Goal: Find specific page/section: Find specific page/section

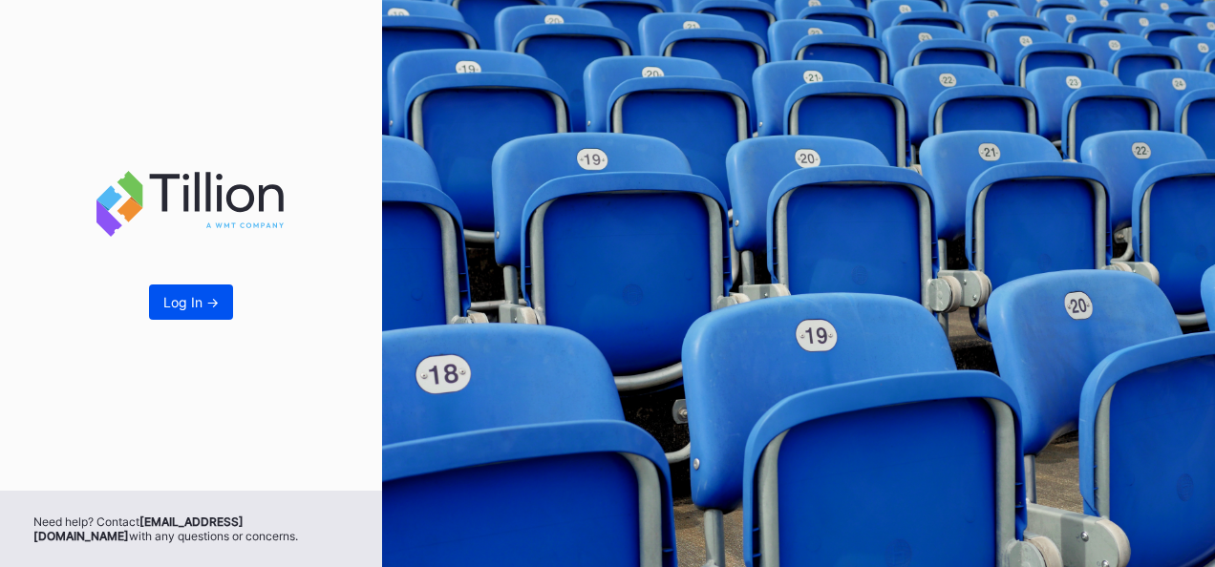
click at [174, 311] on button "Log In ->" at bounding box center [191, 302] width 84 height 35
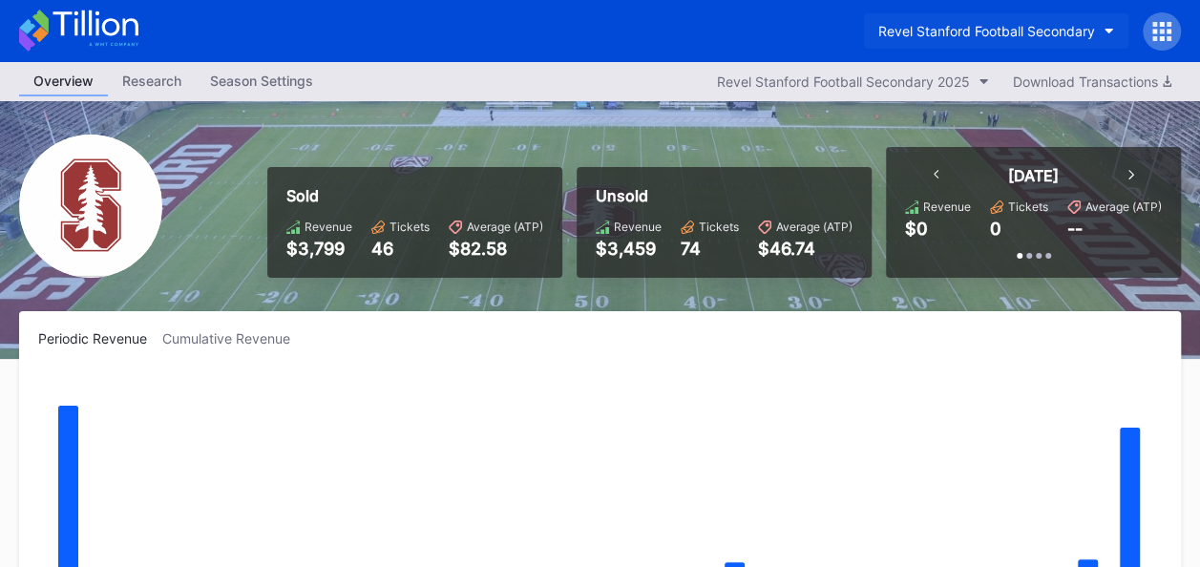
click at [1105, 27] on button "Revel Stanford Football Secondary" at bounding box center [996, 30] width 265 height 35
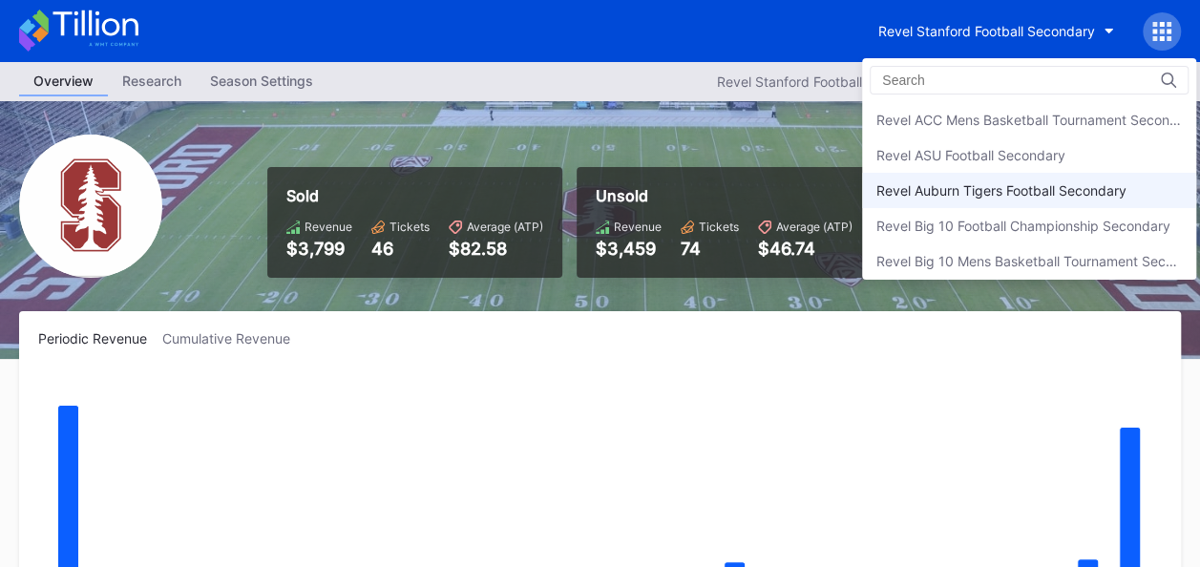
click at [980, 191] on div "Revel Auburn Tigers Football Secondary" at bounding box center [1002, 190] width 250 height 16
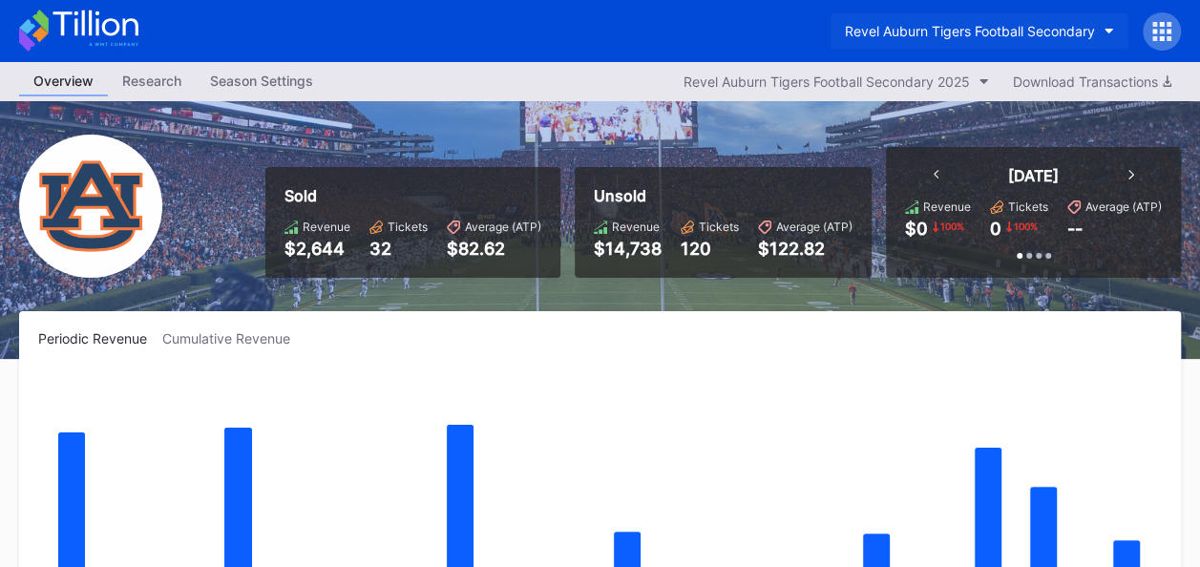
click at [1106, 32] on icon "button" at bounding box center [1110, 32] width 10 height 6
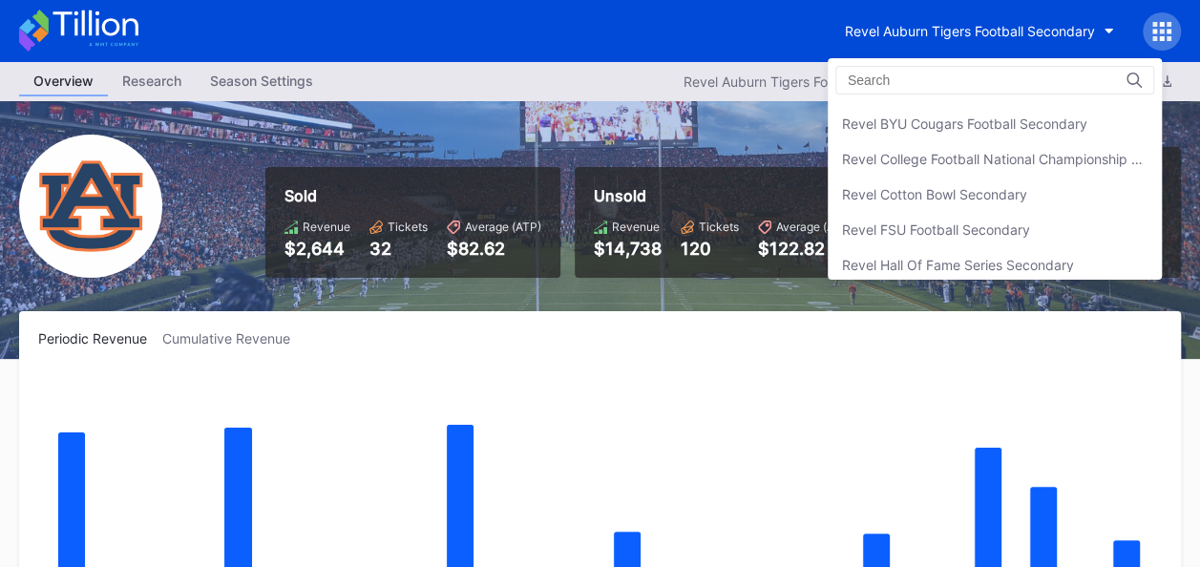
scroll to position [262, 0]
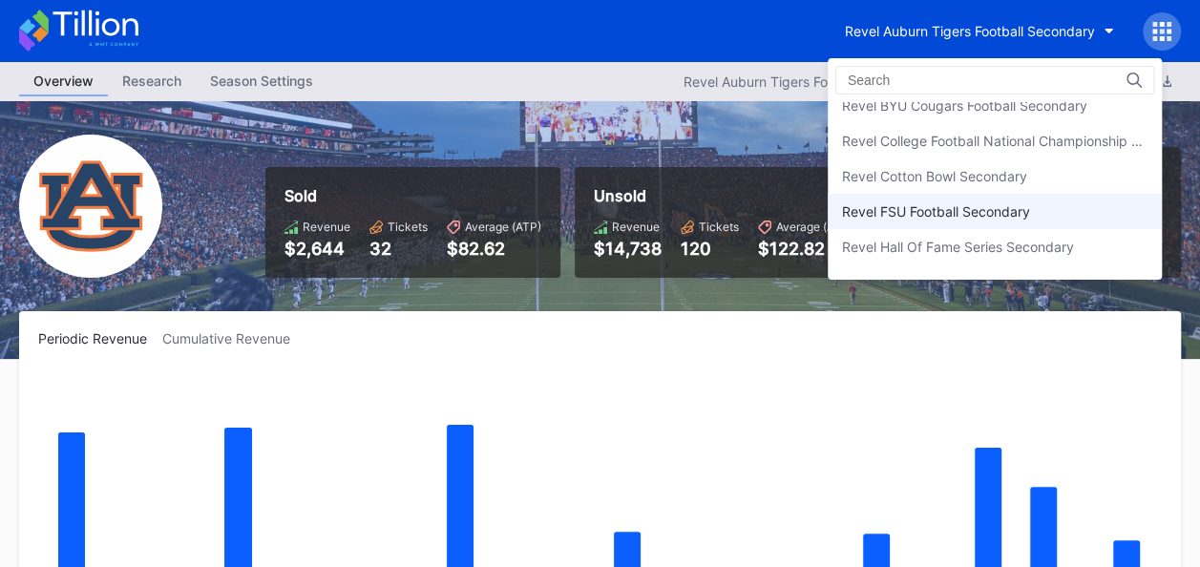
click at [964, 213] on div "Revel FSU Football Secondary" at bounding box center [936, 211] width 188 height 16
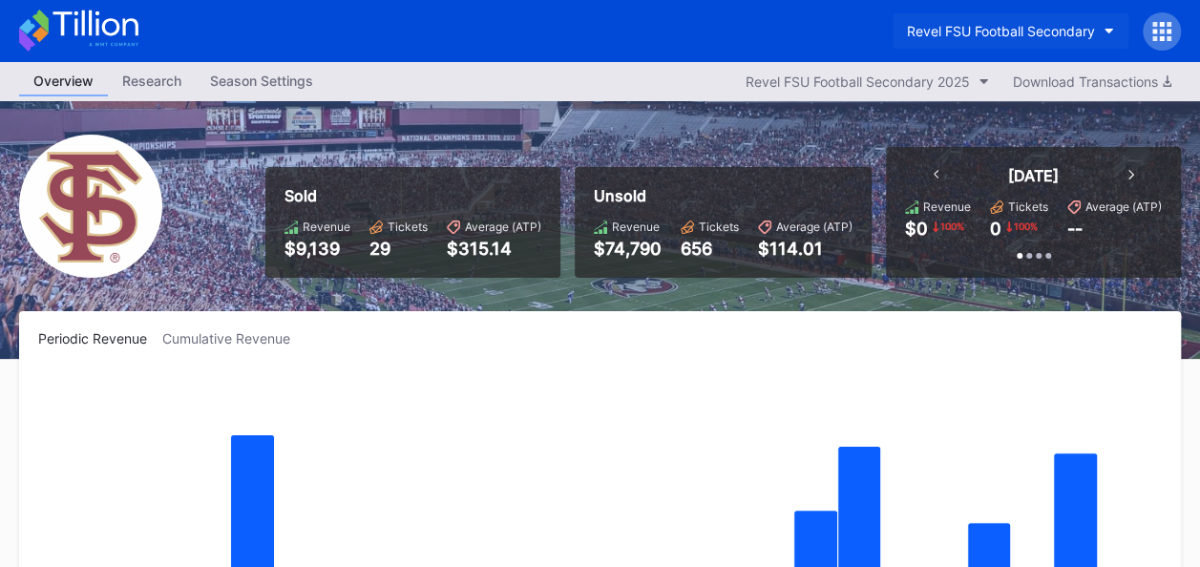
click at [1110, 32] on icon "button" at bounding box center [1110, 32] width 10 height 6
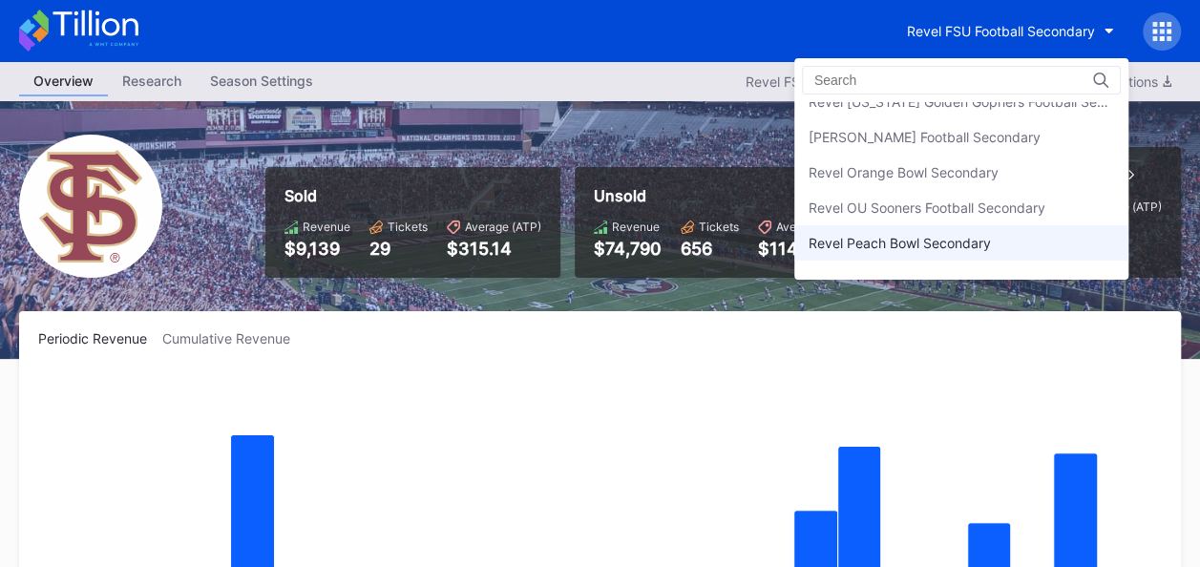
scroll to position [553, 0]
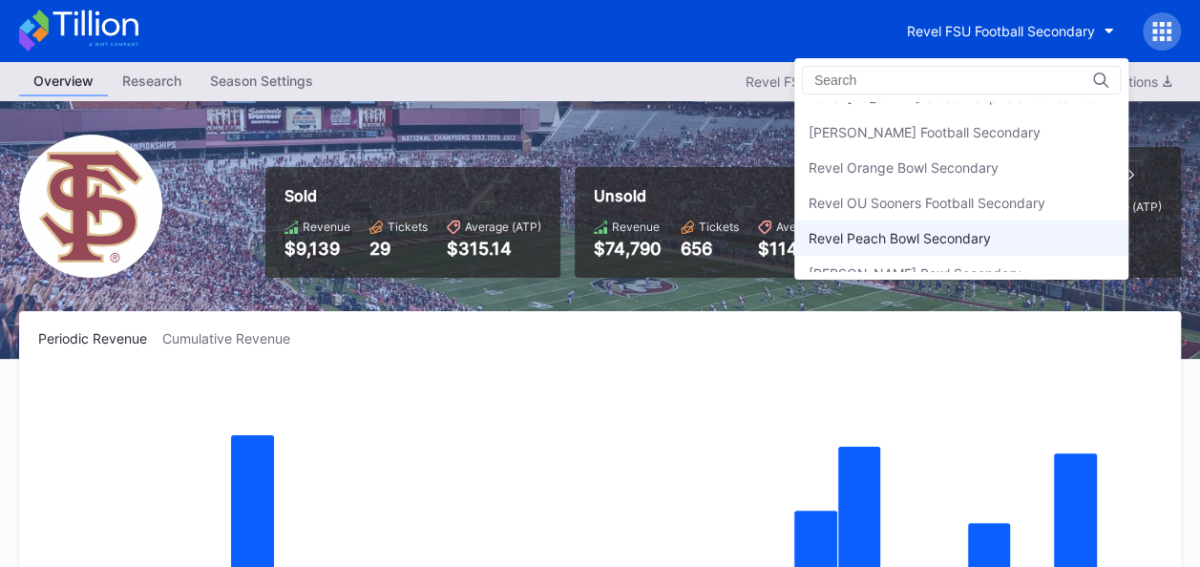
click at [984, 237] on div "Revel Peach Bowl Secondary" at bounding box center [900, 238] width 182 height 16
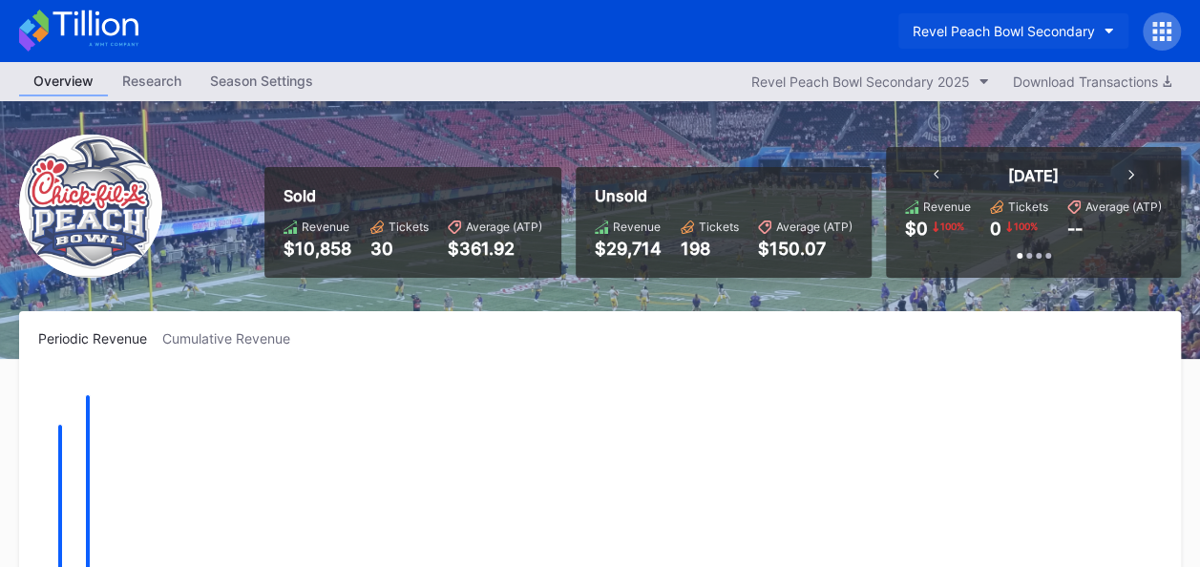
click at [1104, 27] on button "Revel Peach Bowl Secondary" at bounding box center [1014, 30] width 230 height 35
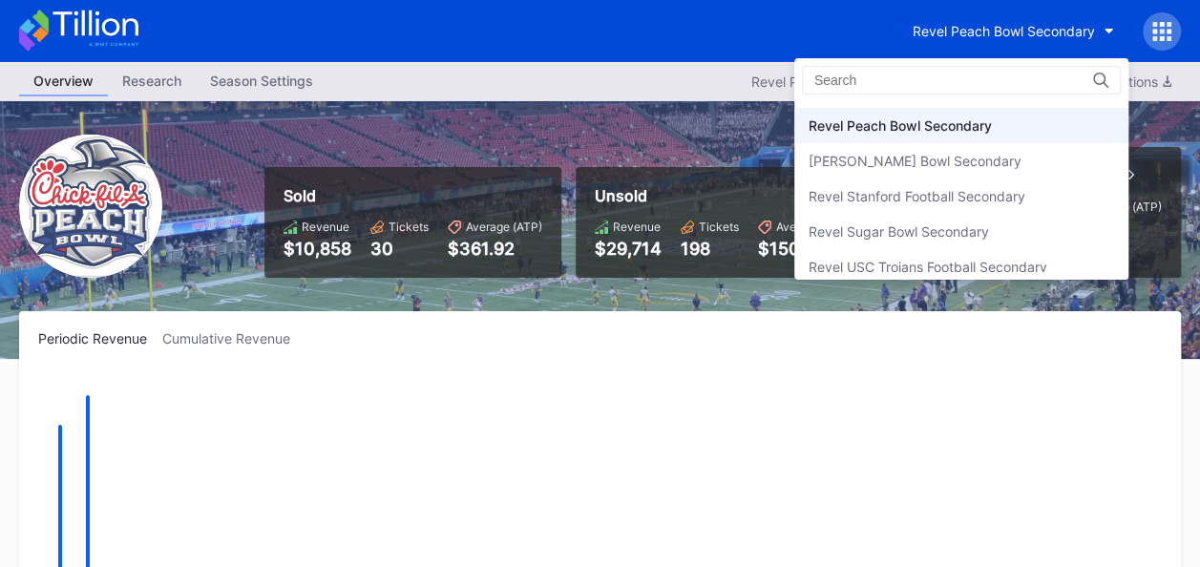
scroll to position [739, 0]
click at [944, 115] on div "Revel Stanford Football Secondary" at bounding box center [917, 123] width 217 height 16
